Goal: Information Seeking & Learning: Learn about a topic

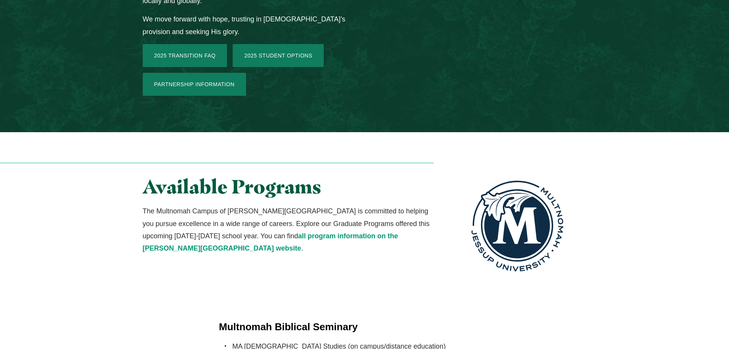
scroll to position [1268, 0]
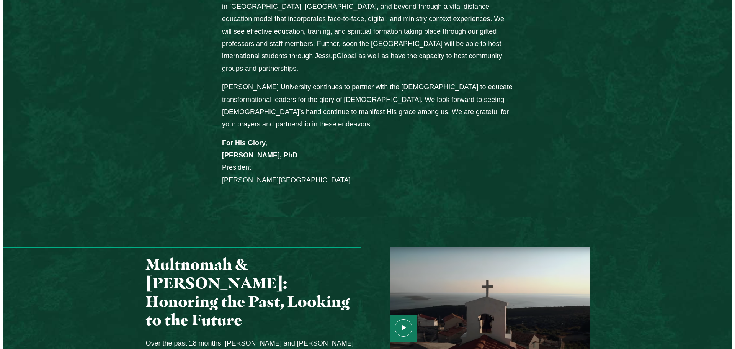
scroll to position [716, 0]
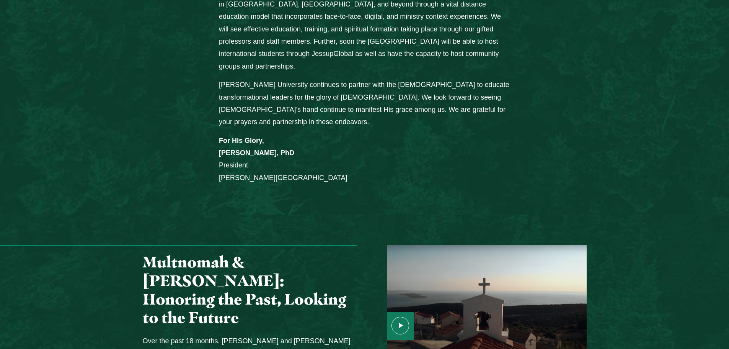
click at [400, 317] on use "Media Content" at bounding box center [400, 325] width 17 height 17
